Goal: Task Accomplishment & Management: Use online tool/utility

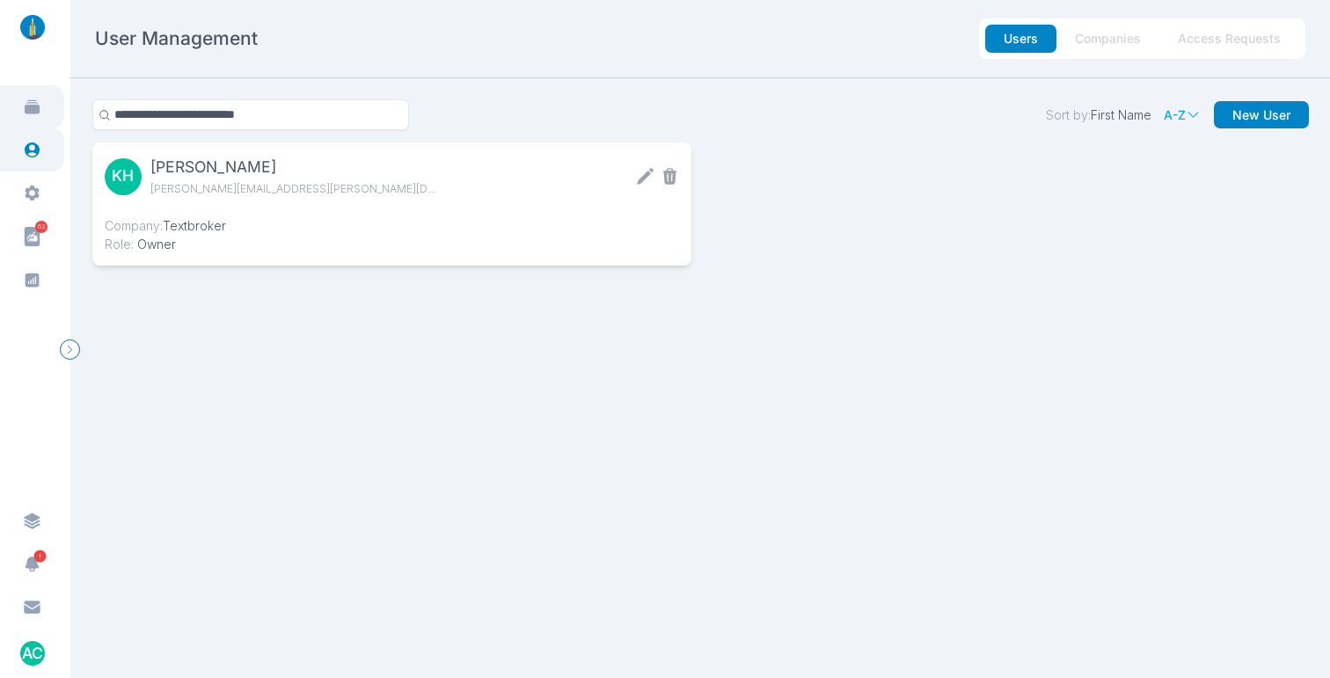
click at [34, 102] on icon at bounding box center [32, 107] width 15 height 14
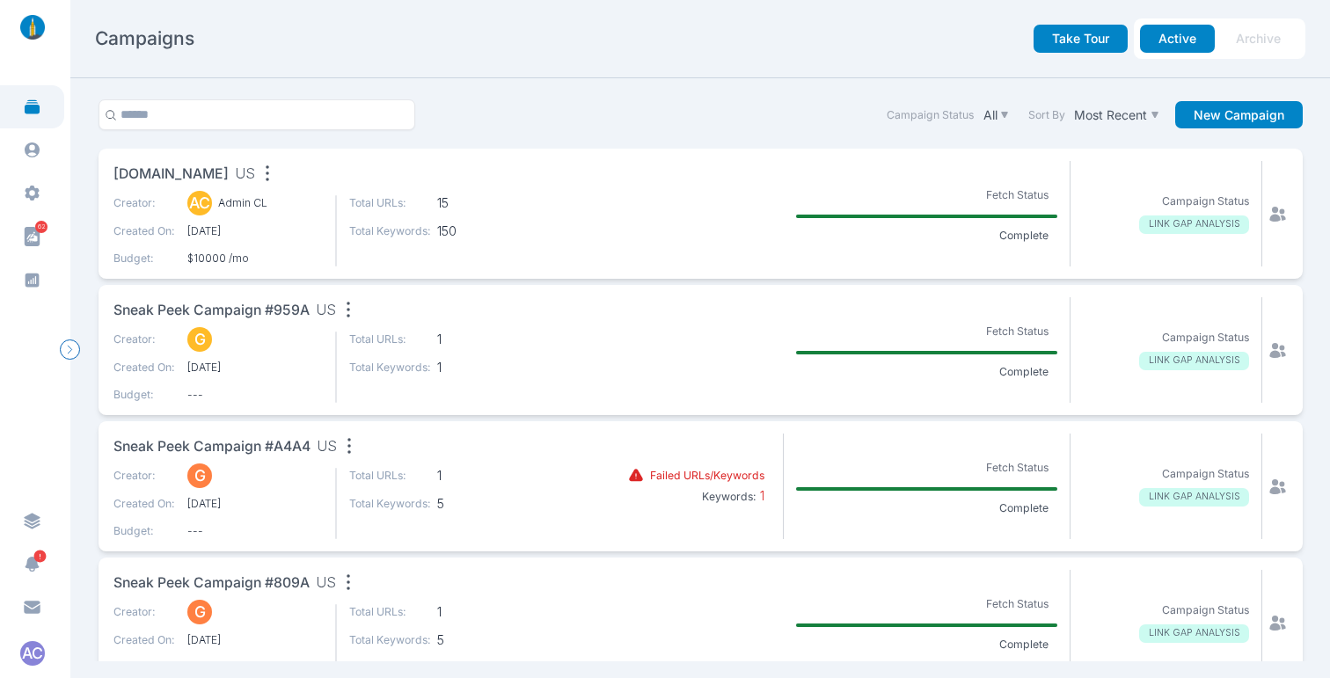
click at [680, 109] on div "Campaign Status All Sort By Most Recent New Campaign" at bounding box center [700, 123] width 1217 height 49
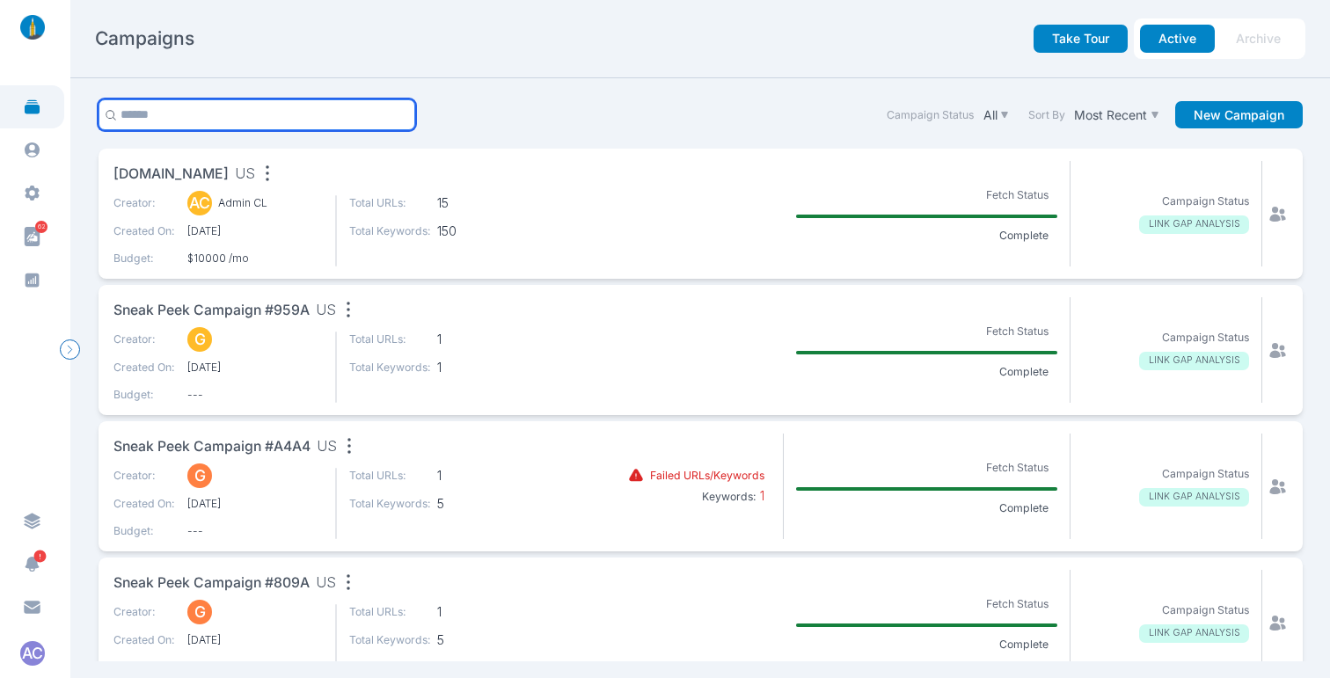
click at [194, 121] on input "text" at bounding box center [258, 114] width 318 height 31
type input "******"
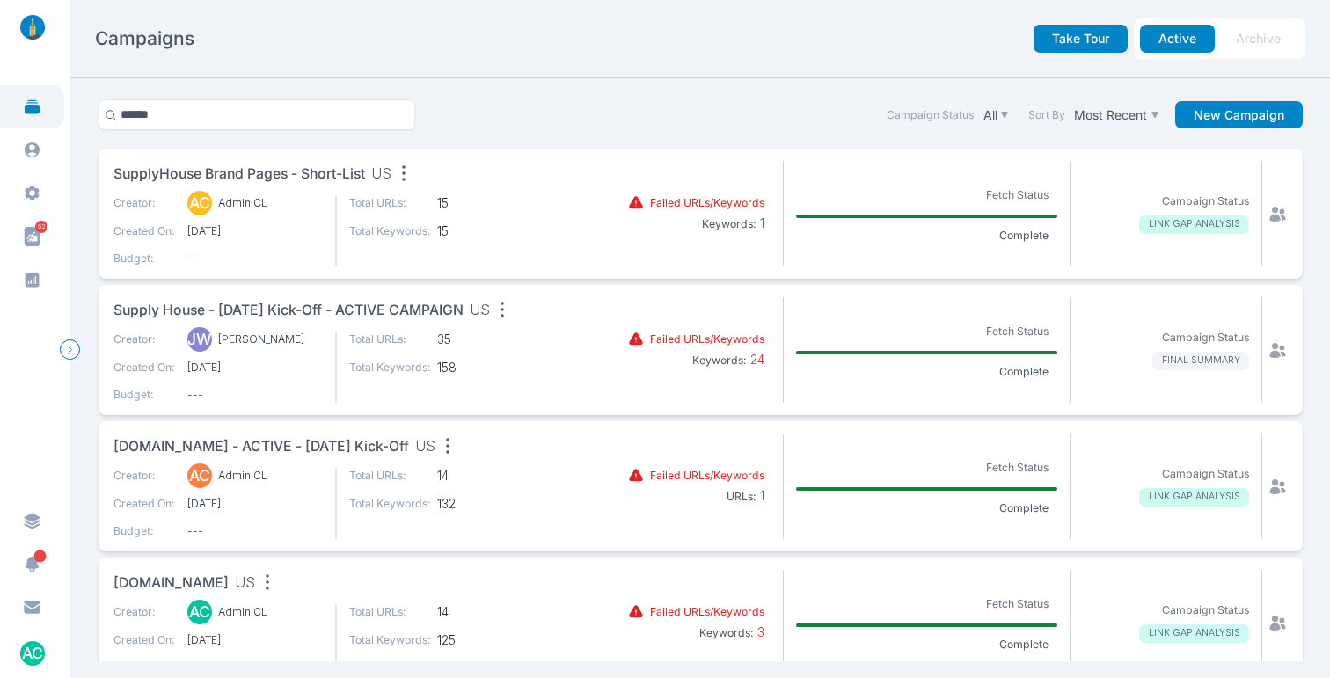
click at [426, 311] on span "Supply House - [DATE] Kick-off - ACTIVE CAMPAIGN" at bounding box center [289, 311] width 350 height 22
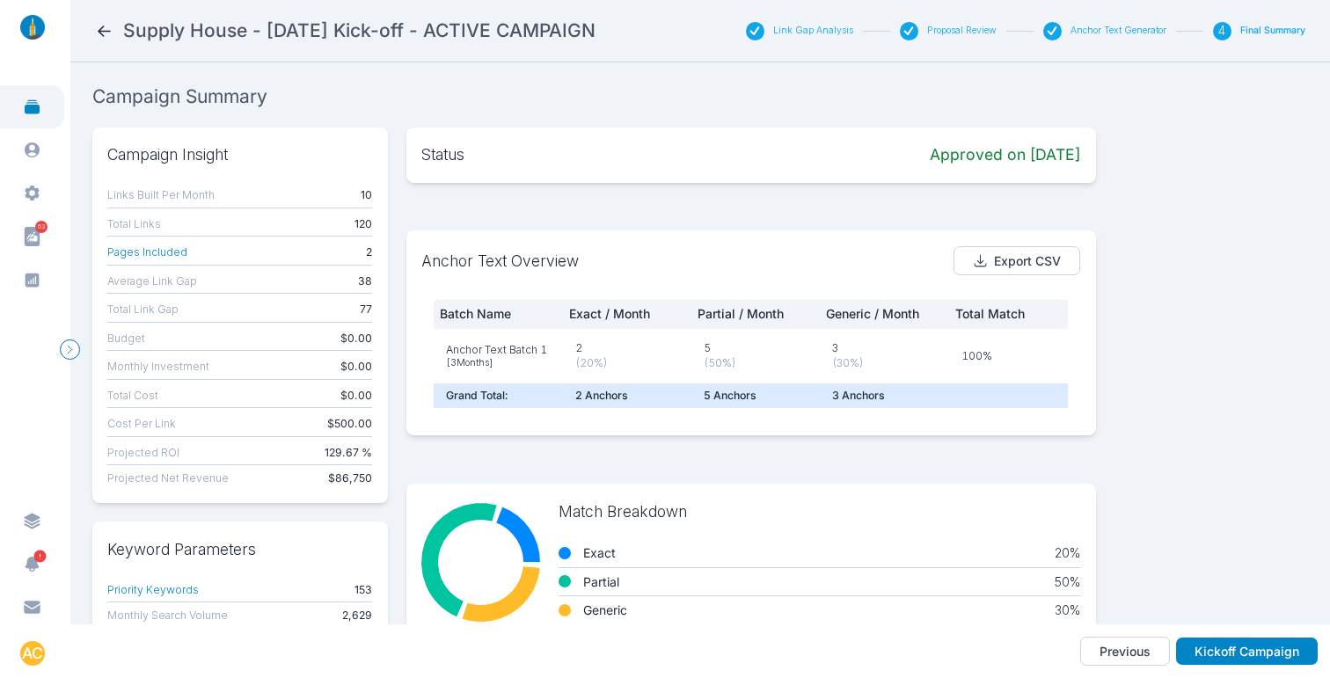
click at [809, 30] on button "Link Gap Analysis" at bounding box center [813, 31] width 80 height 12
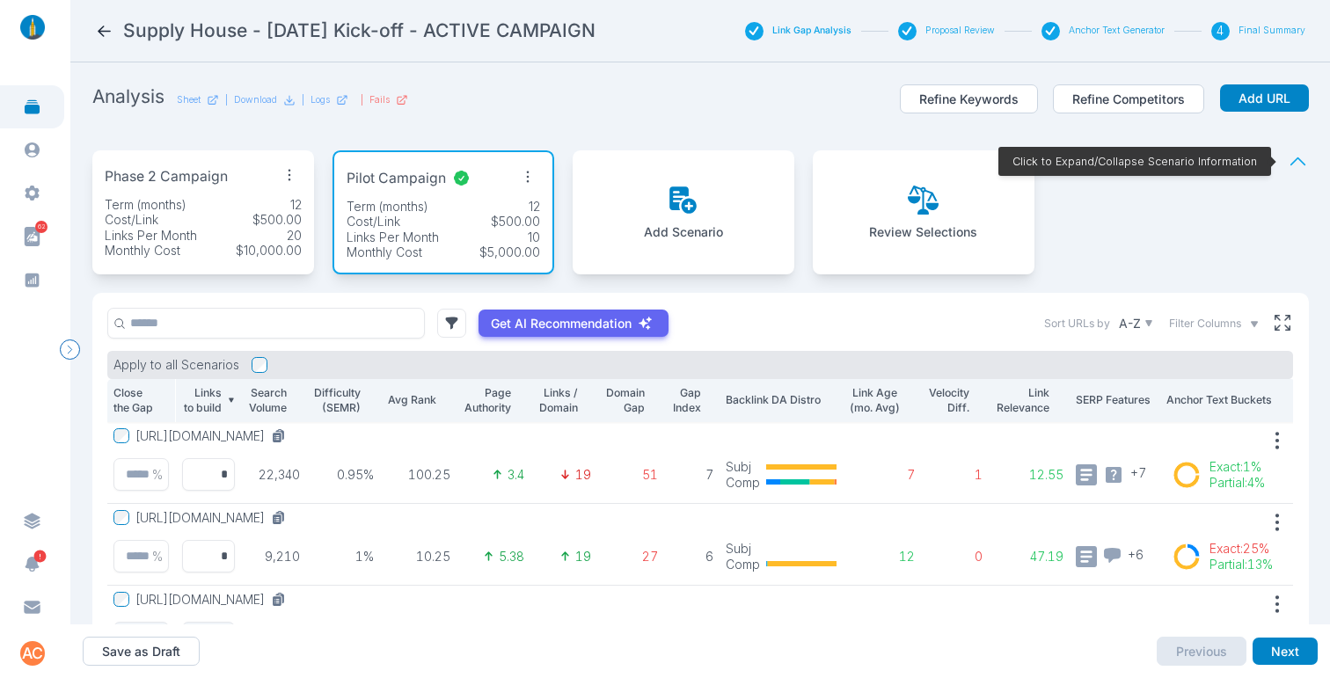
click at [171, 194] on div "Phase 2 Campaign Term (months) 12 Cost/Link $500.00 Links Per Month 20 Monthly …" at bounding box center [203, 212] width 222 height 124
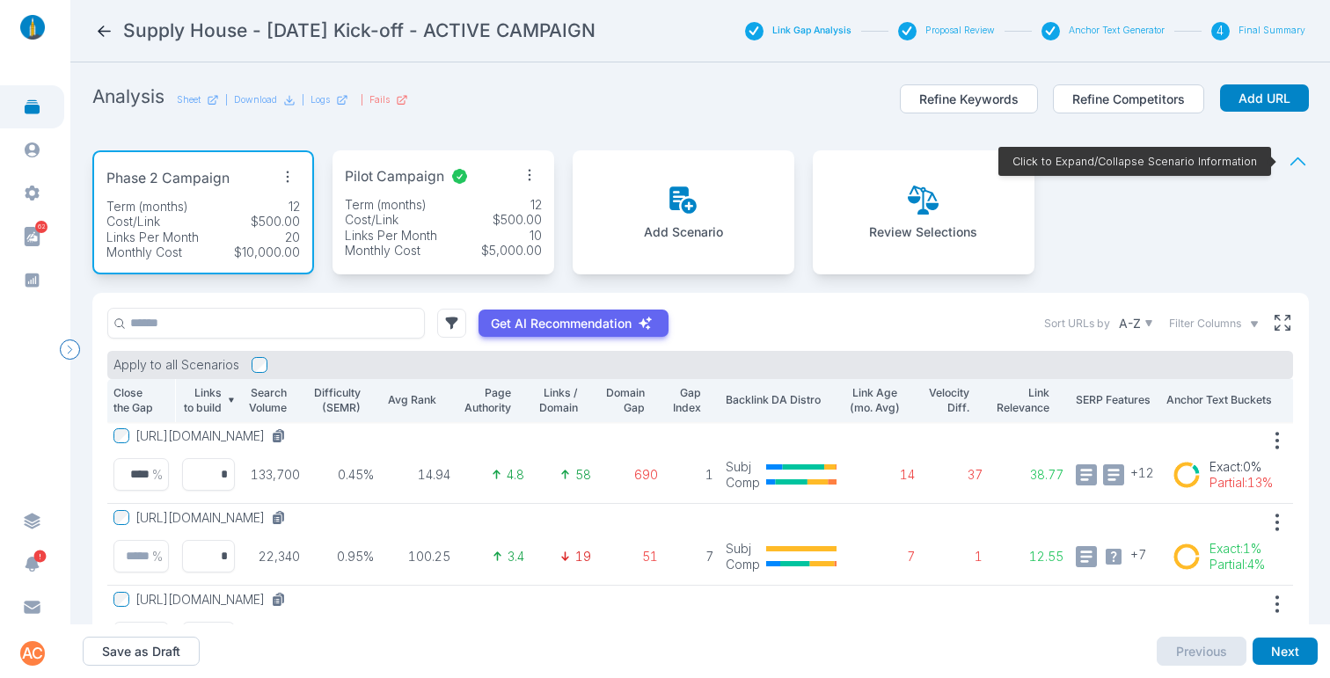
click at [526, 172] on icon "button" at bounding box center [529, 175] width 25 height 25
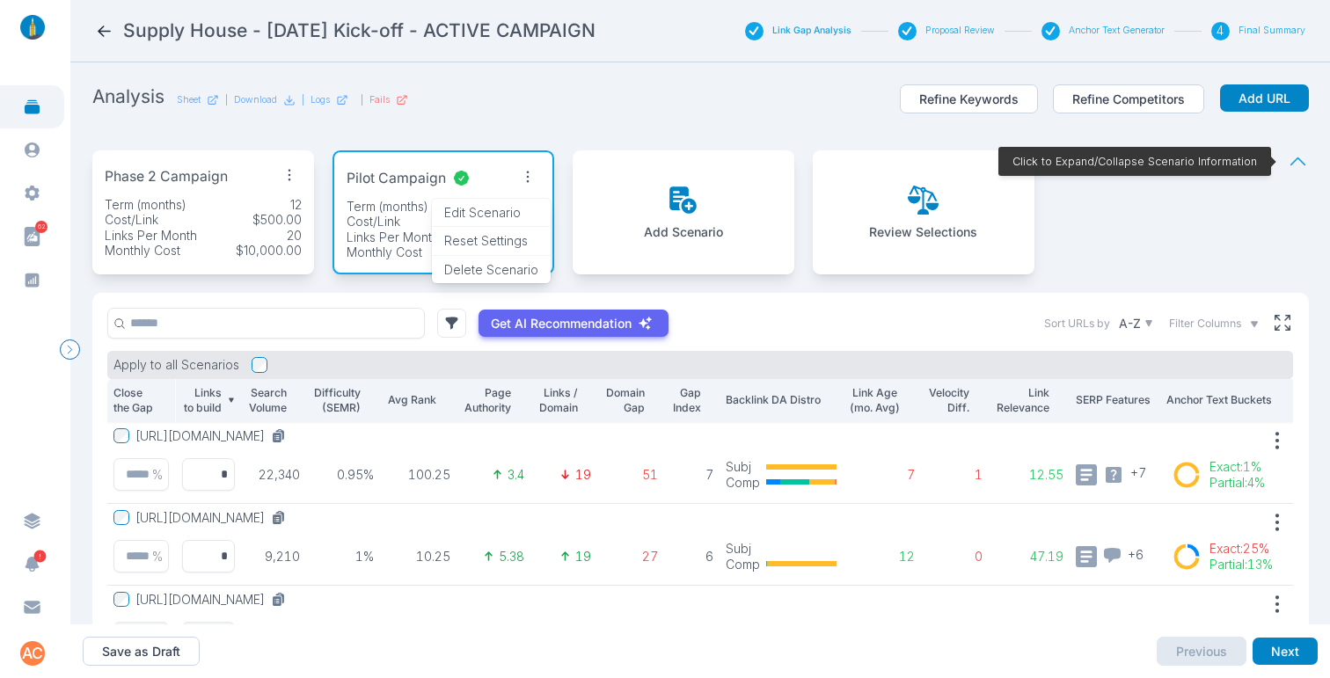
click at [218, 190] on div "Phase 2 Campaign" at bounding box center [203, 177] width 197 height 28
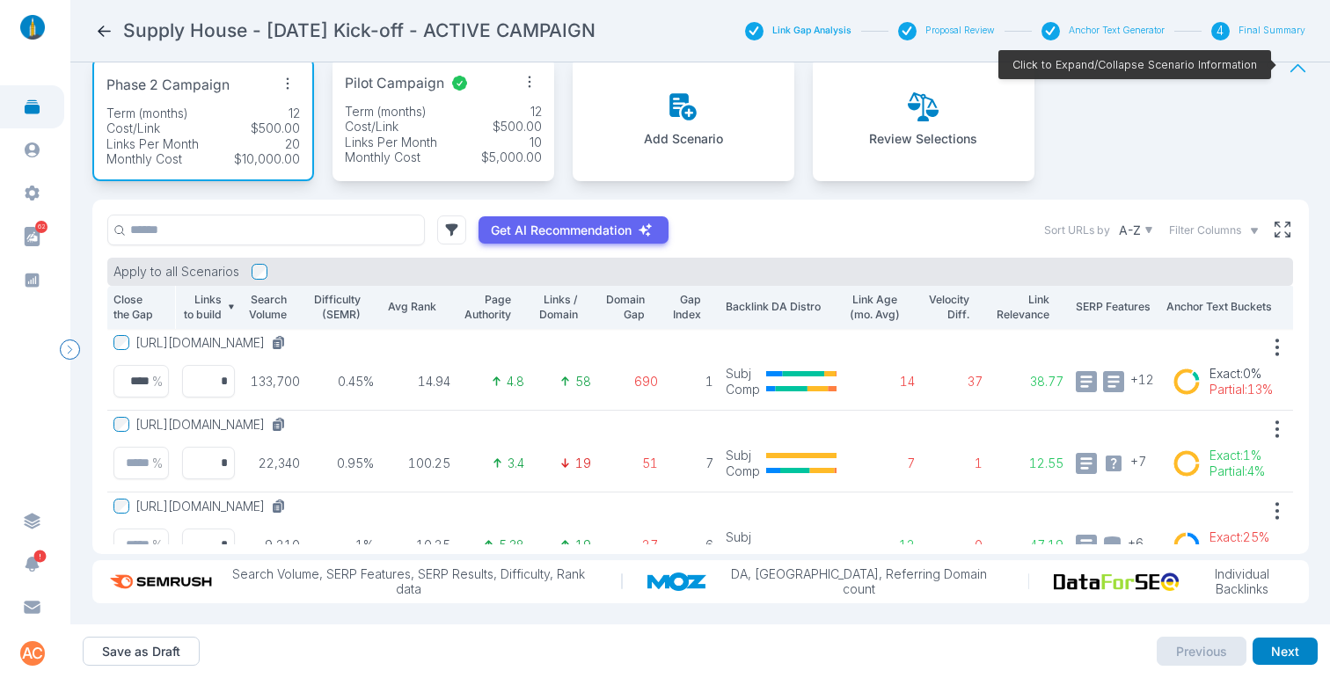
scroll to position [107, 0]
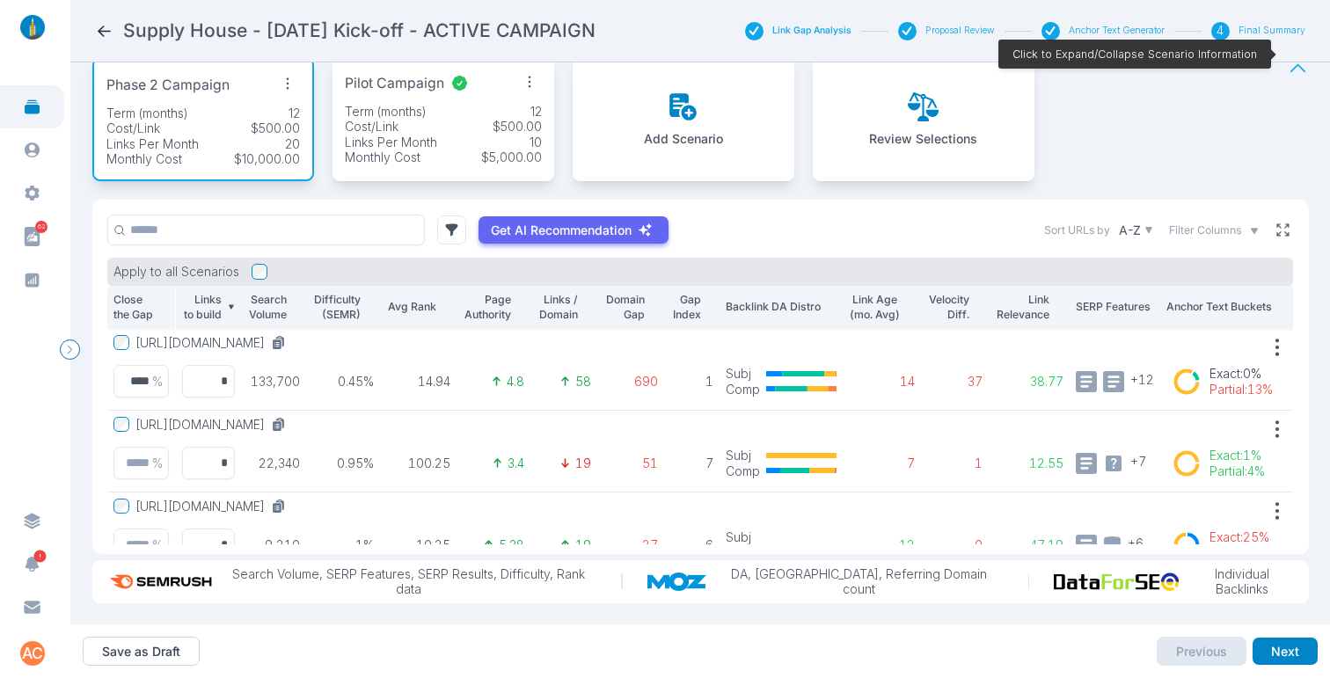
click at [1275, 222] on icon at bounding box center [1283, 230] width 16 height 16
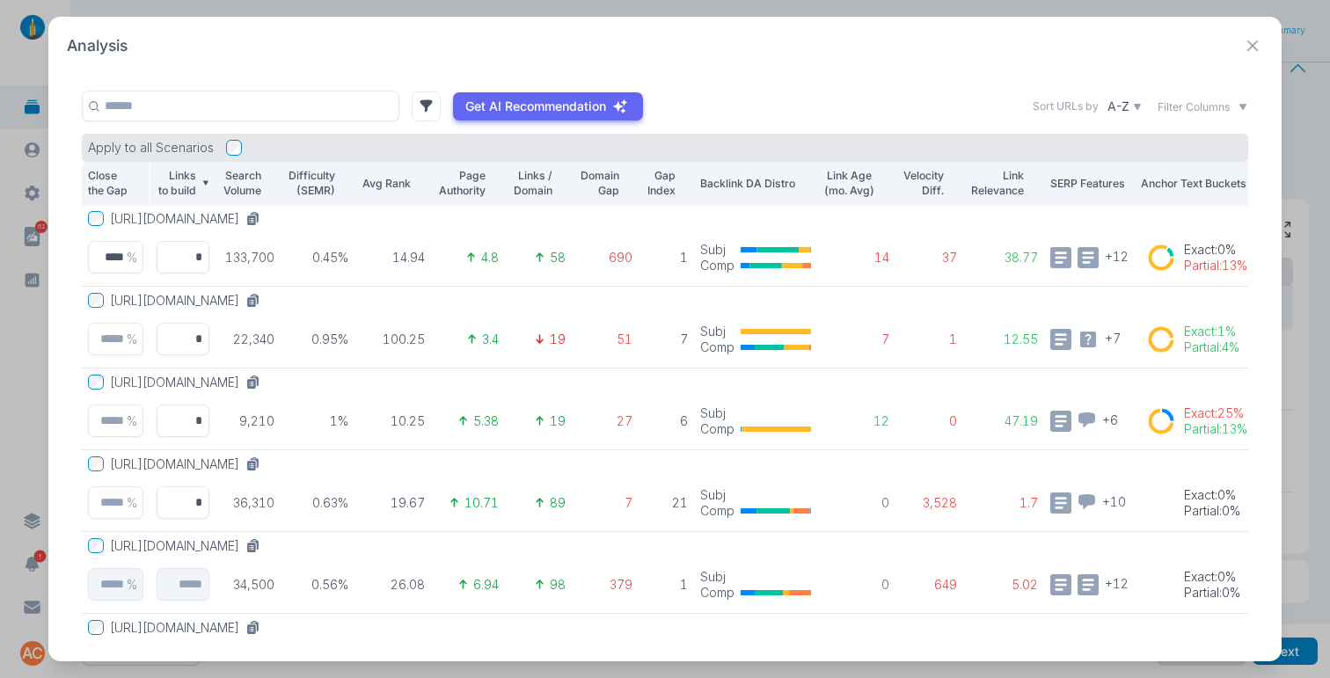
click at [1254, 50] on icon at bounding box center [1253, 46] width 22 height 22
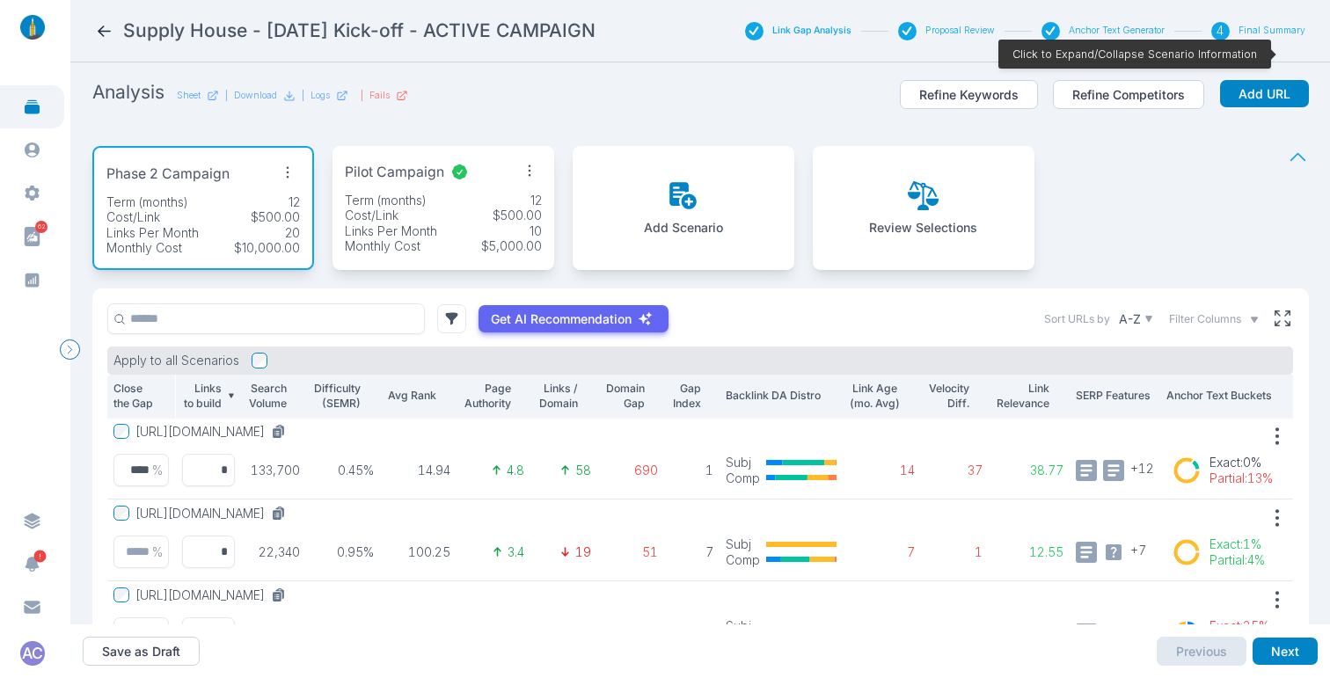
scroll to position [0, 0]
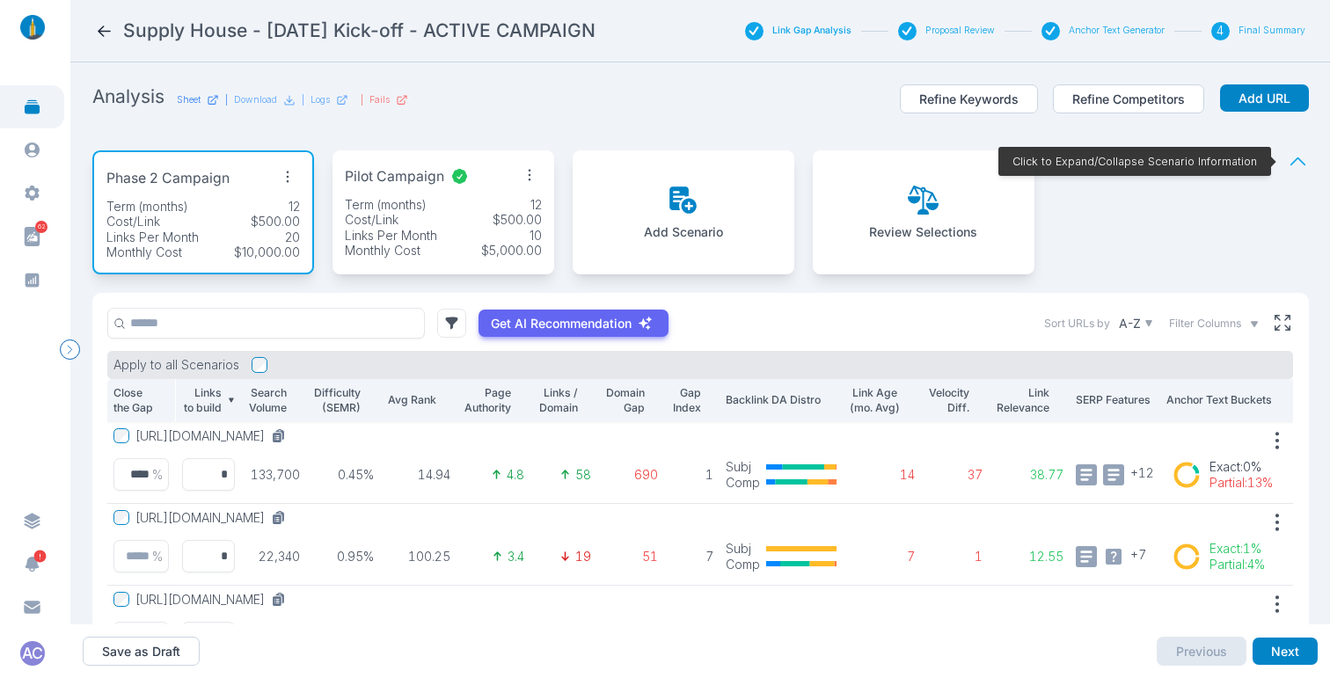
click at [189, 99] on p "Sheet" at bounding box center [189, 100] width 24 height 12
